Goal: Register for event/course

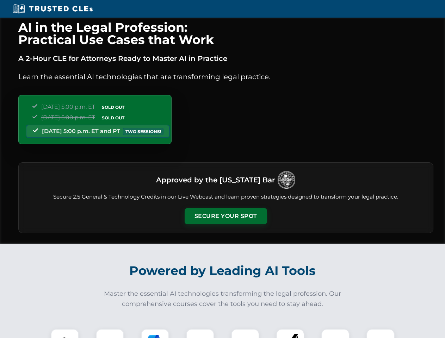
click at [226, 216] on button "Secure Your Spot" at bounding box center [226, 216] width 82 height 16
click at [65, 334] on img at bounding box center [65, 343] width 20 height 20
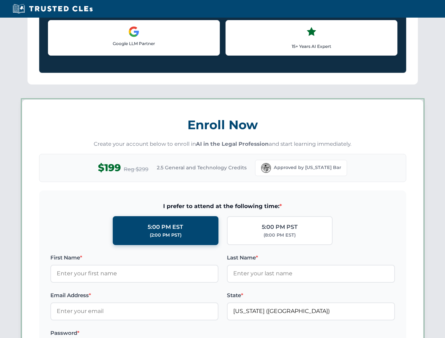
click at [155, 334] on label "Password *" at bounding box center [134, 333] width 168 height 8
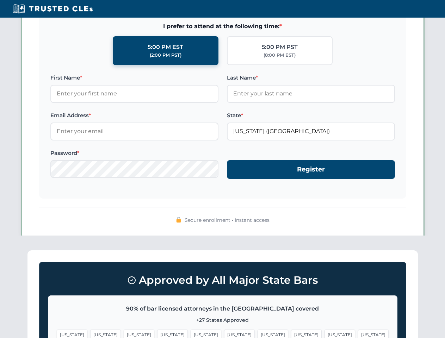
click at [325, 334] on span "[US_STATE]" at bounding box center [340, 335] width 31 height 10
